Goal: Task Accomplishment & Management: Manage account settings

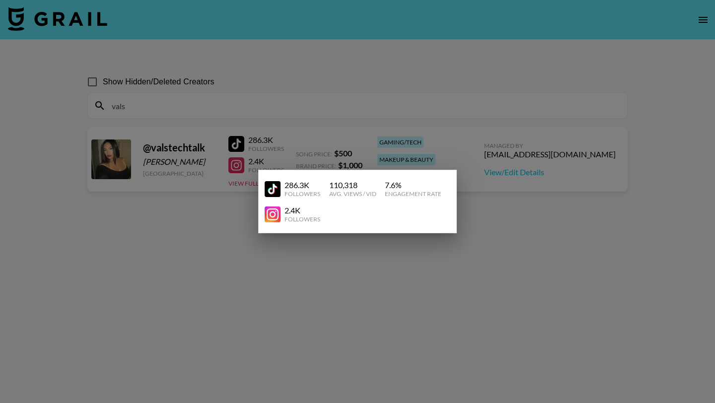
drag, startPoint x: 0, startPoint y: 0, endPoint x: 374, endPoint y: 273, distance: 462.7
click at [374, 273] on div at bounding box center [357, 201] width 715 height 403
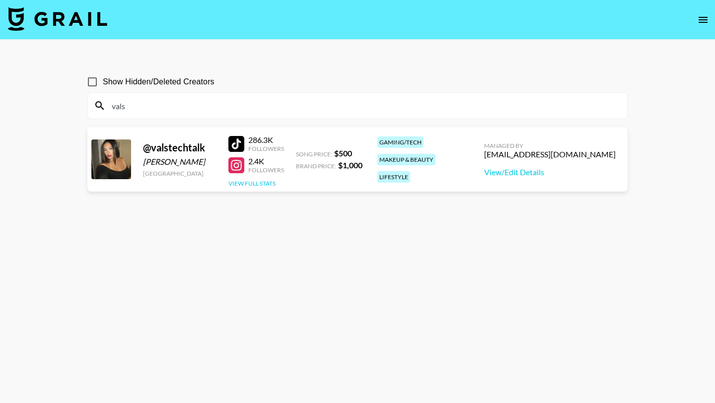
click at [272, 182] on button "View Full Stats" at bounding box center [251, 183] width 47 height 7
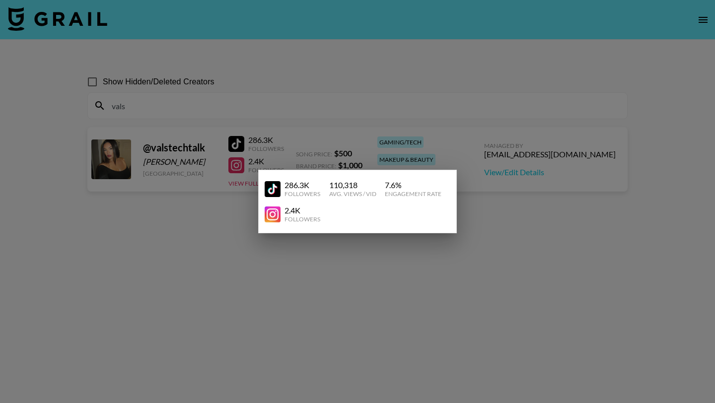
click at [298, 314] on div at bounding box center [357, 201] width 715 height 403
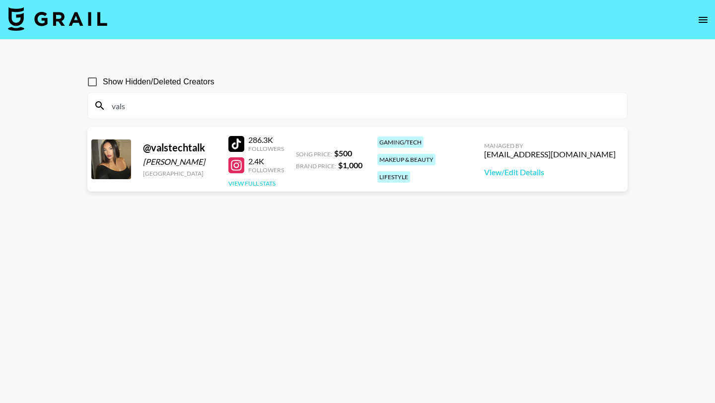
click at [260, 184] on button "View Full Stats" at bounding box center [251, 183] width 47 height 7
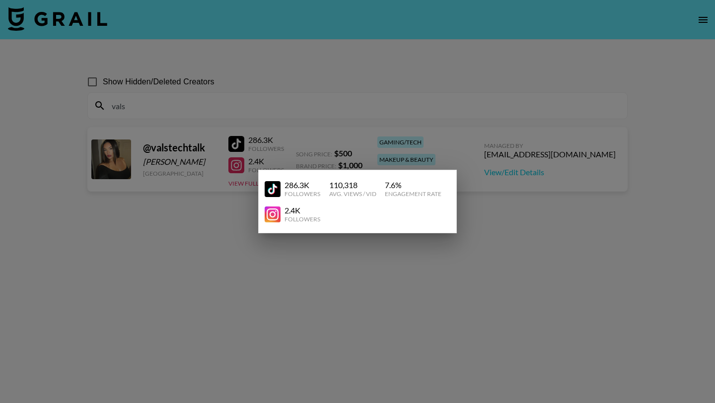
click at [280, 288] on div at bounding box center [357, 201] width 715 height 403
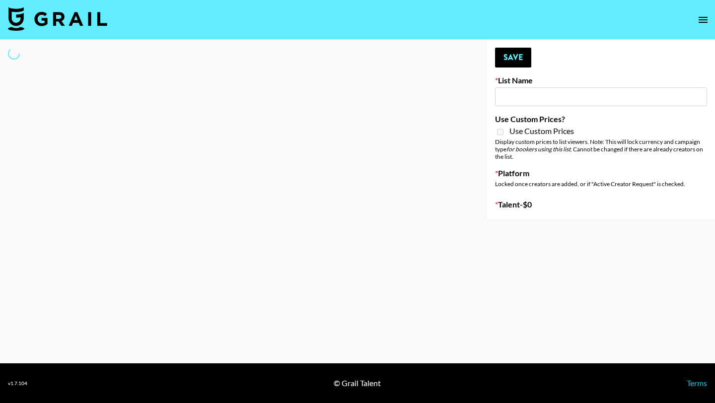
click at [566, 97] on input at bounding box center [601, 96] width 212 height 19
click at [553, 99] on input at bounding box center [601, 96] width 212 height 19
select select "Brand"
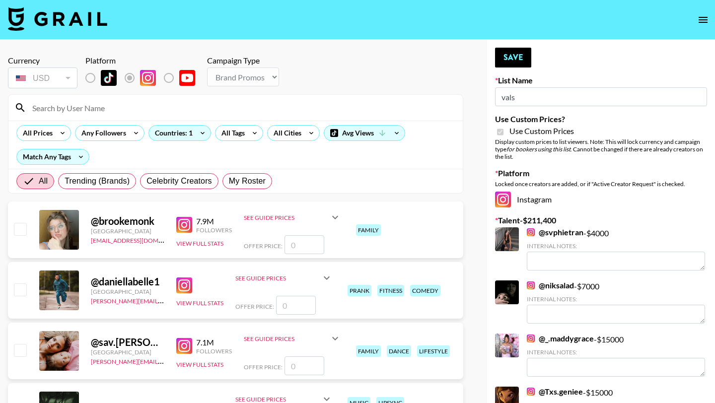
type input "vals"
checkbox input "true"
click at [253, 183] on span "My Roster" at bounding box center [247, 181] width 37 height 12
click at [229, 181] on input "My Roster" at bounding box center [229, 181] width 0 height 0
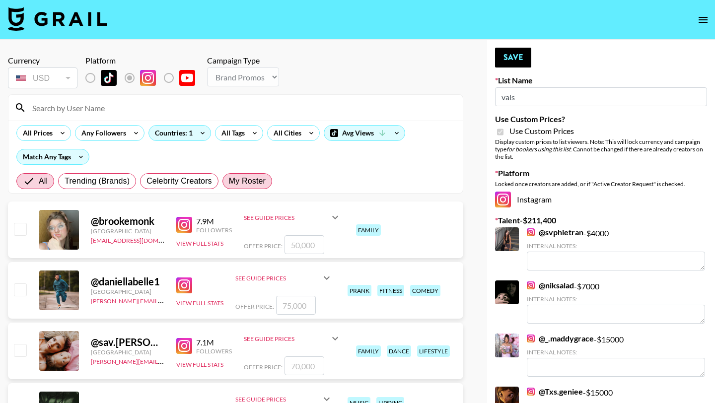
radio input "true"
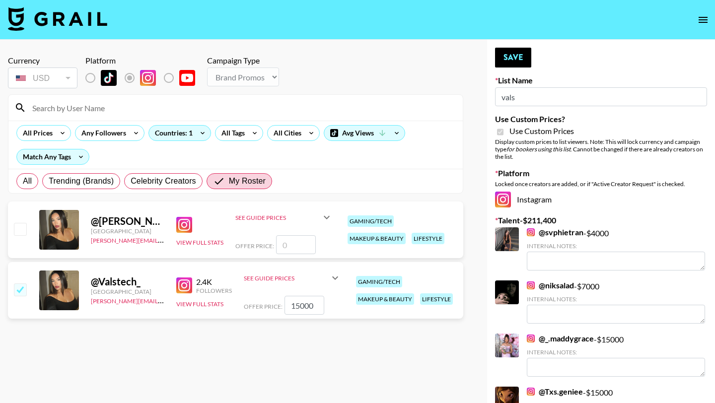
click at [311, 307] on input "15000" at bounding box center [305, 305] width 40 height 19
type input "1"
checkbox input "false"
checkbox input "true"
type input "9000"
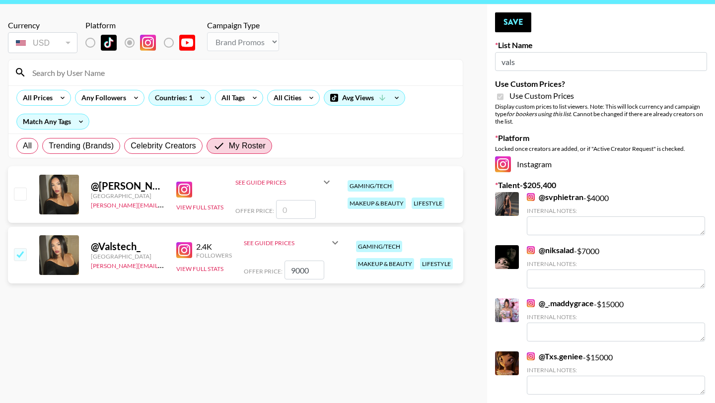
scroll to position [34, 0]
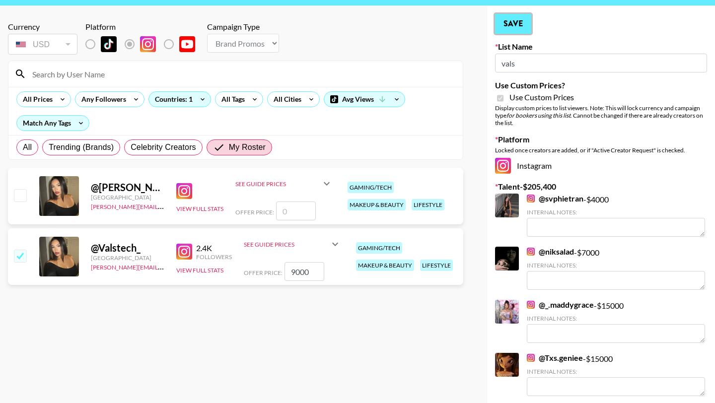
click at [524, 19] on button "Save" at bounding box center [513, 24] width 36 height 20
radio input "true"
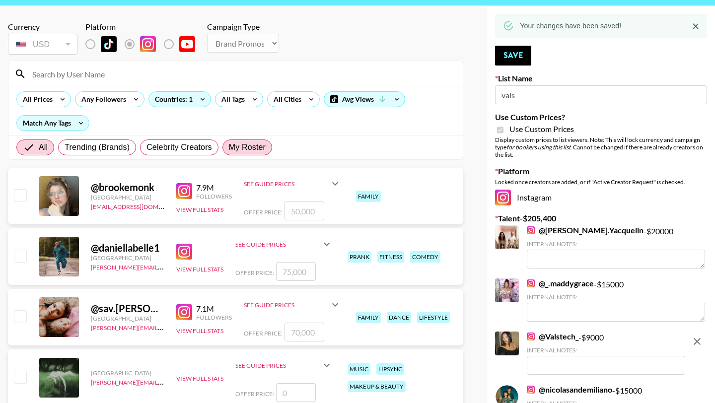
click at [226, 148] on label "My Roster" at bounding box center [247, 148] width 50 height 16
click at [229, 147] on input "My Roster" at bounding box center [229, 147] width 0 height 0
radio input "true"
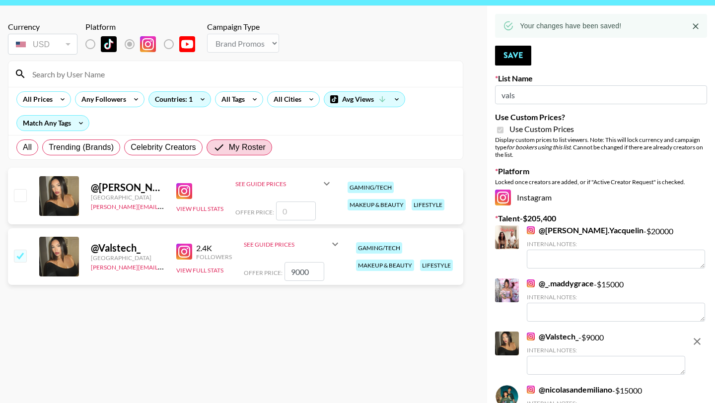
click at [329, 245] on icon at bounding box center [335, 244] width 12 height 12
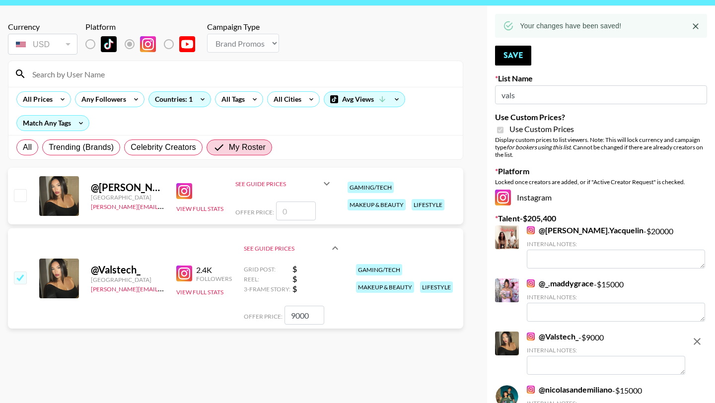
click at [206, 296] on div "2.4K Followers View Full Stats" at bounding box center [204, 278] width 56 height 35
click at [214, 286] on div "2.4K Followers View Full Stats" at bounding box center [204, 278] width 56 height 35
click at [216, 294] on button "View Full Stats" at bounding box center [199, 291] width 47 height 7
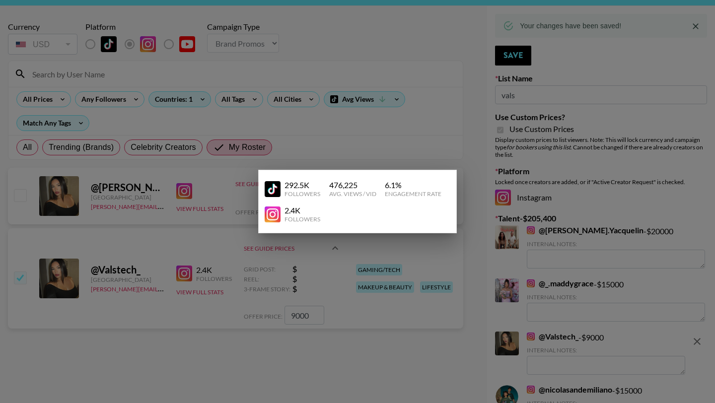
click at [439, 174] on div "292.5K Followers 476,225 Avg. Views / Vid 6.1 % Engagement Rate 2.4K Followers" at bounding box center [357, 202] width 199 height 64
